Goal: Transaction & Acquisition: Book appointment/travel/reservation

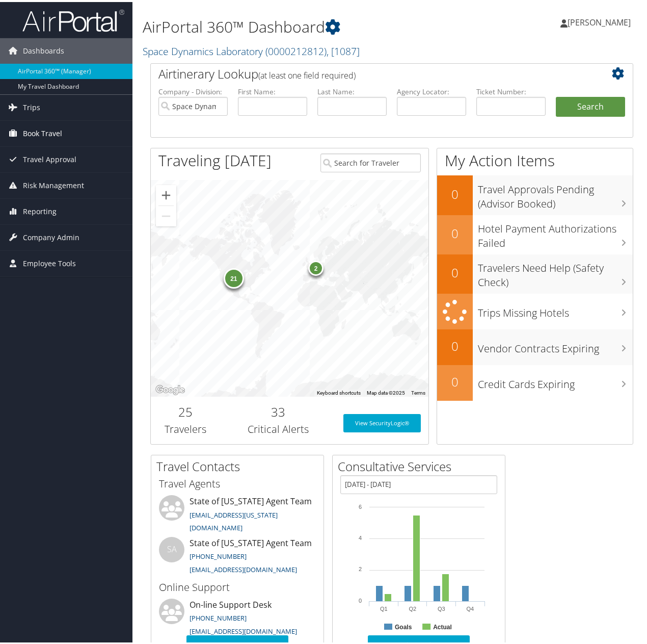
click at [50, 128] on span "Book Travel" at bounding box center [42, 131] width 39 height 25
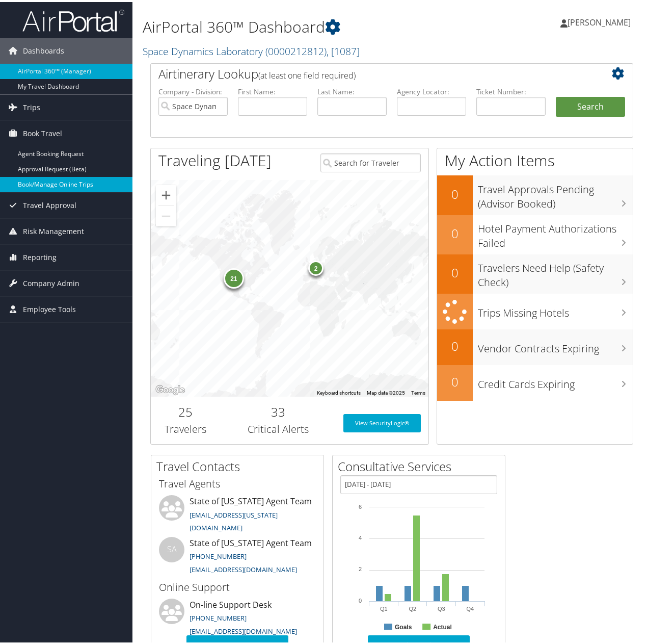
click at [66, 179] on link "Book/Manage Online Trips" at bounding box center [66, 182] width 133 height 15
